Goal: Find specific page/section: Find specific page/section

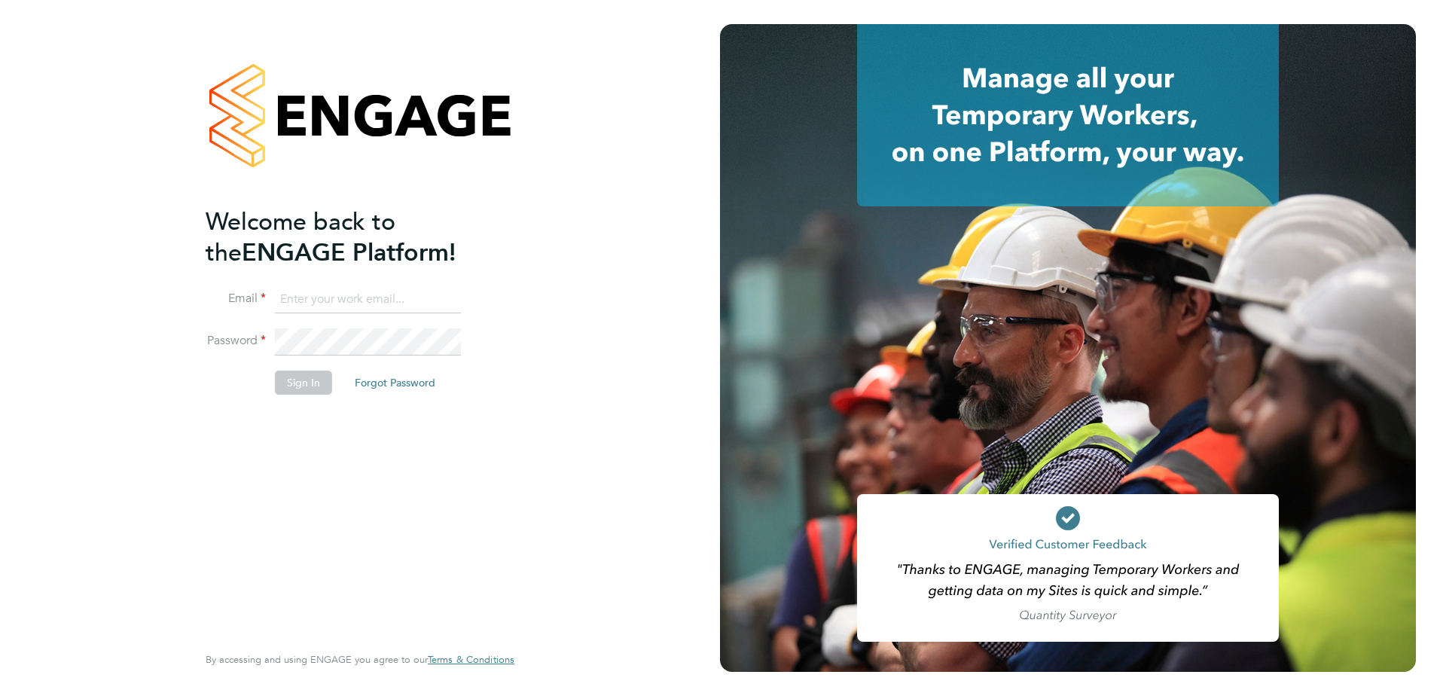
type input "[US_STATE][EMAIL_ADDRESS][DOMAIN_NAME]"
click at [302, 386] on button "Sign In" at bounding box center [303, 383] width 57 height 24
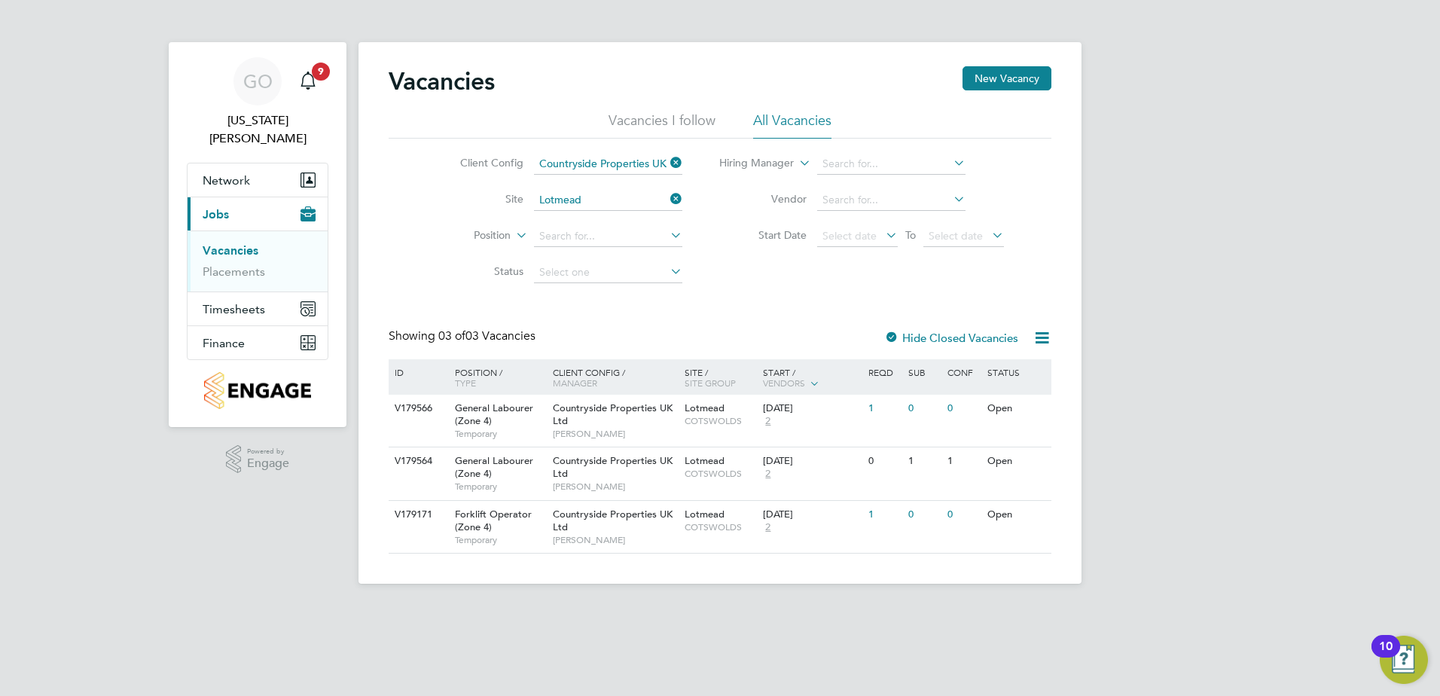
click at [949, 339] on label "Hide Closed Vacancies" at bounding box center [951, 338] width 134 height 14
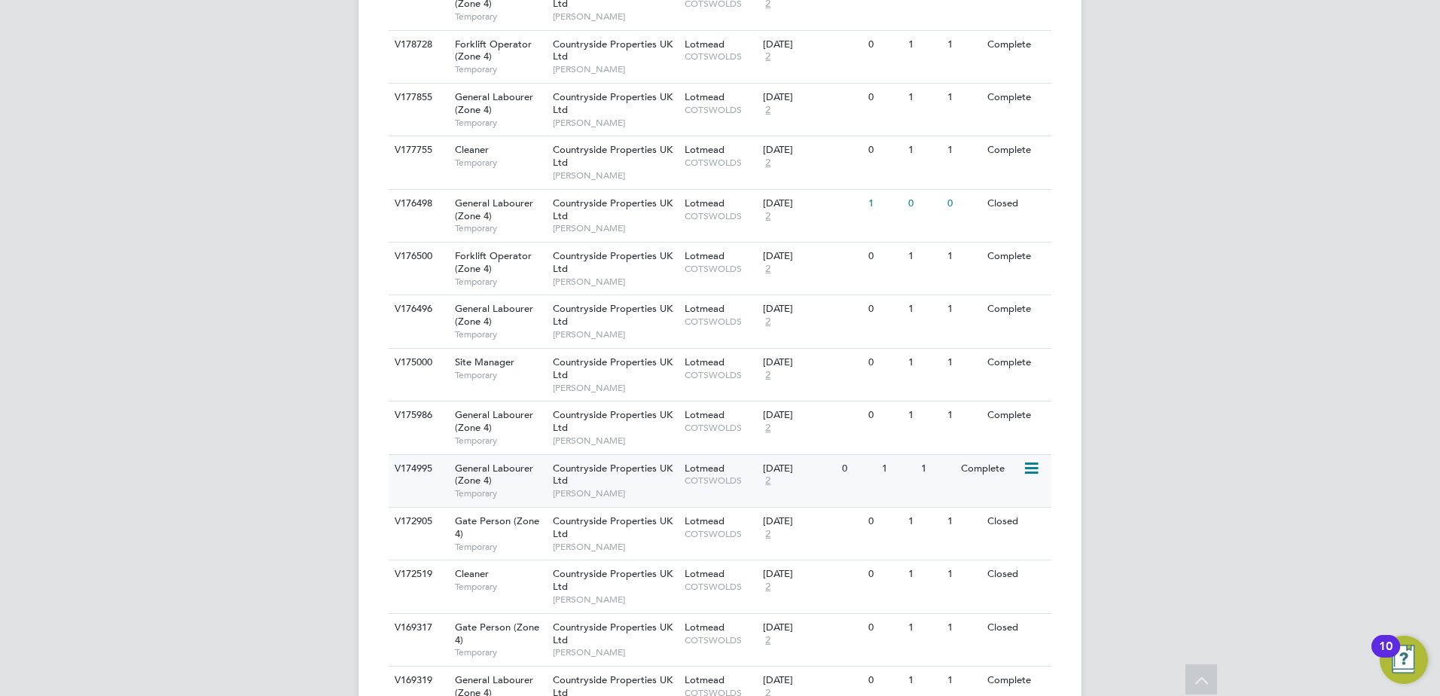
scroll to position [602, 0]
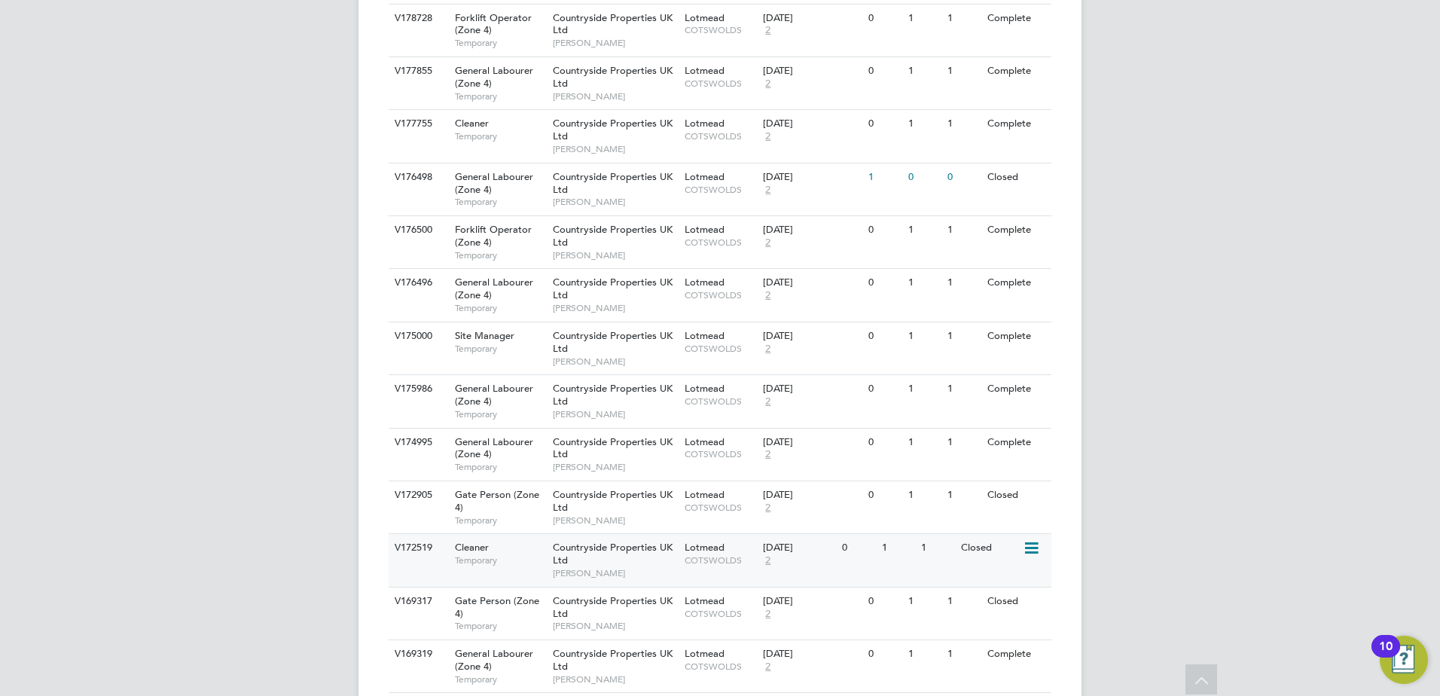
click at [1029, 545] on icon at bounding box center [1030, 548] width 15 height 18
click at [981, 584] on li "View Details" at bounding box center [993, 582] width 87 height 21
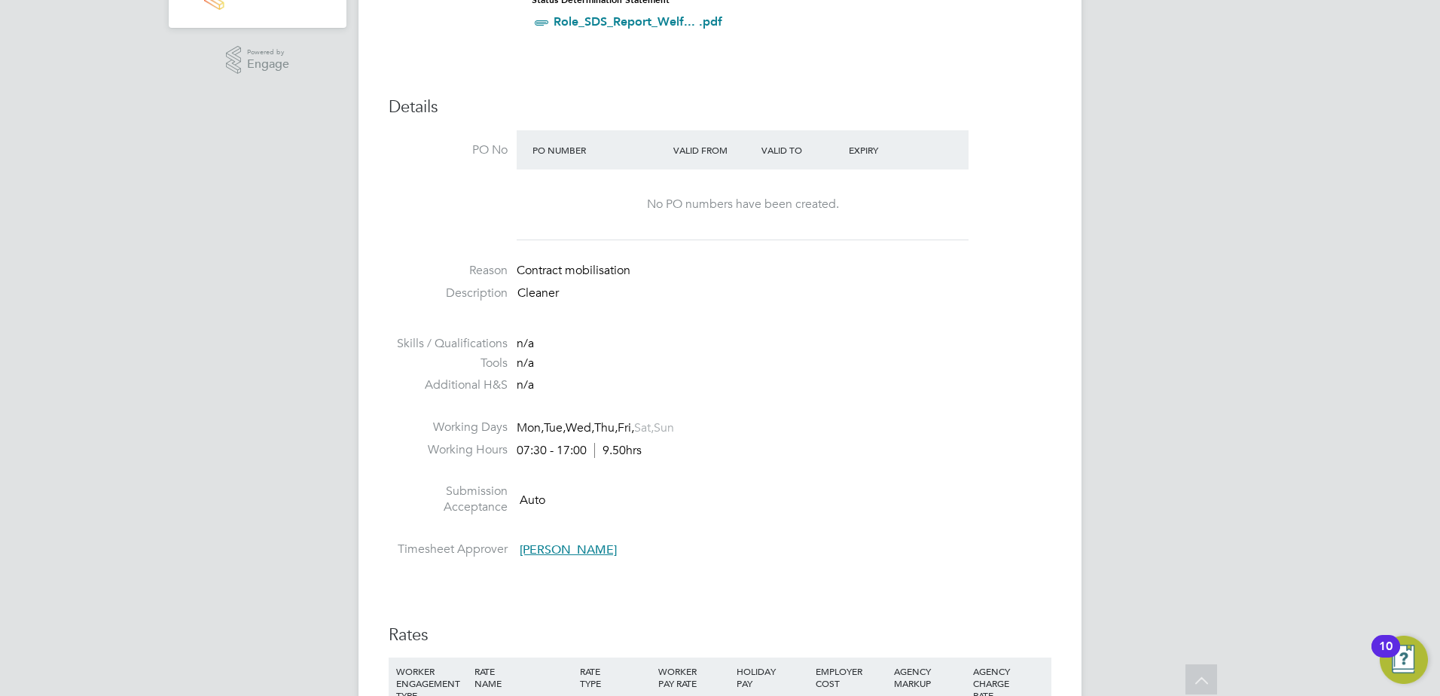
scroll to position [678, 0]
